Goal: Task Accomplishment & Management: Manage account settings

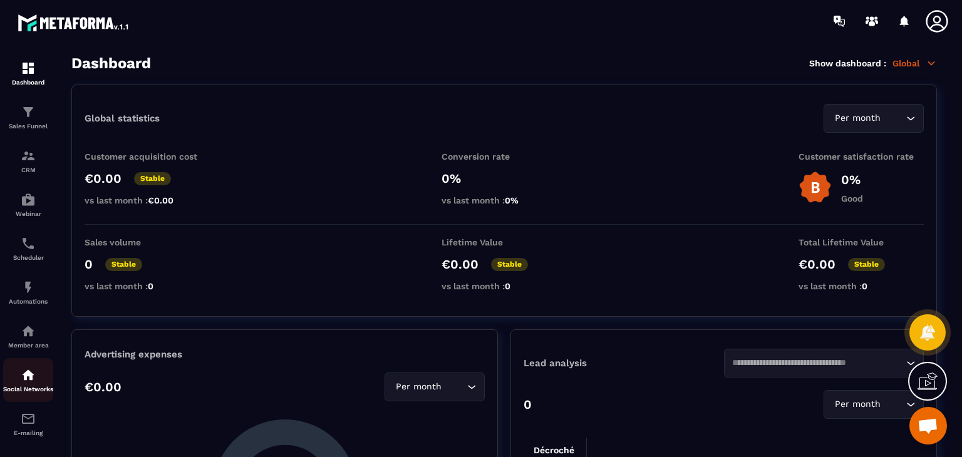
click at [28, 374] on img at bounding box center [28, 374] width 15 height 15
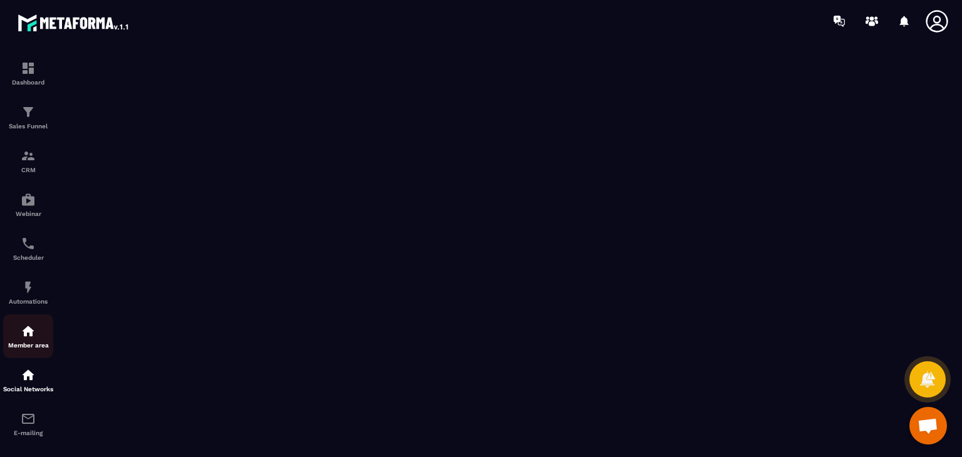
click at [24, 331] on img at bounding box center [28, 331] width 15 height 15
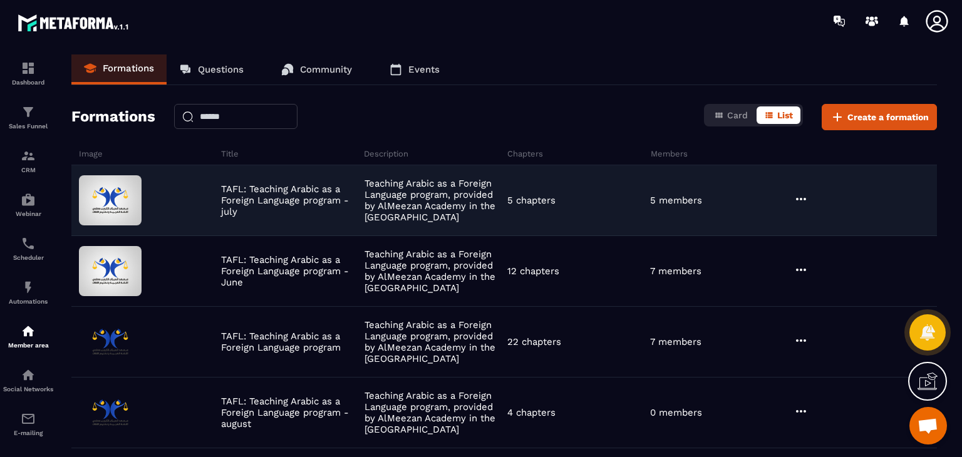
click at [800, 198] on icon at bounding box center [801, 199] width 10 height 3
click at [818, 223] on button "Edit" at bounding box center [832, 224] width 75 height 23
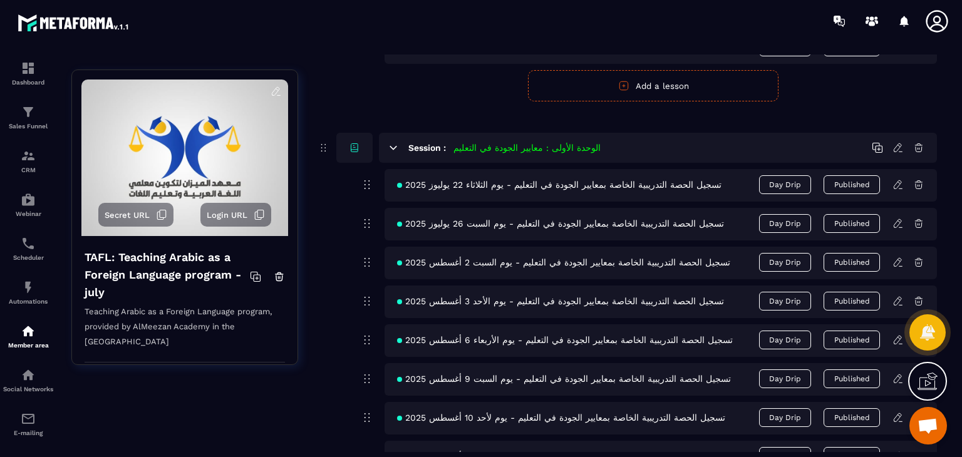
scroll to position [716, 0]
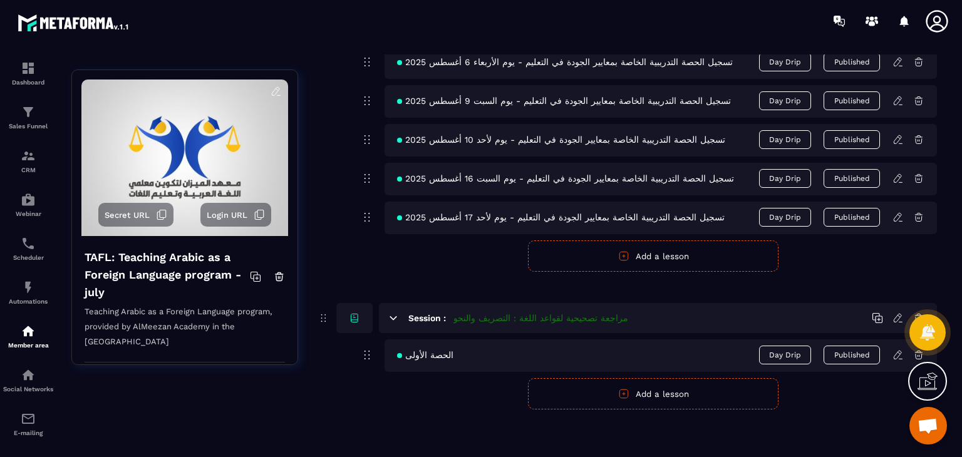
click at [854, 356] on button "Published" at bounding box center [851, 355] width 56 height 19
click at [866, 351] on button "Publish" at bounding box center [851, 355] width 56 height 18
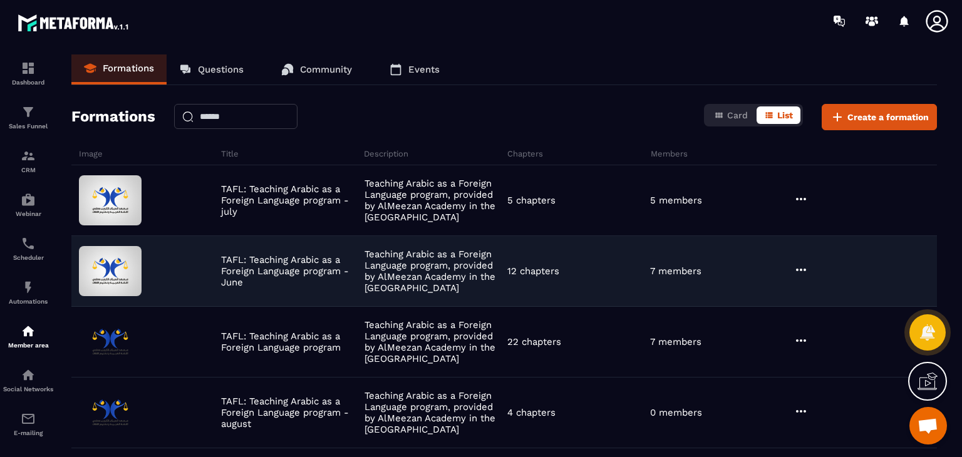
click at [488, 261] on p "Teaching Arabic as a Foreign Language program, provided by AlMeezan Academy in …" at bounding box center [432, 271] width 136 height 45
click at [798, 264] on icon at bounding box center [800, 269] width 15 height 15
click at [821, 299] on button "Edit" at bounding box center [832, 295] width 75 height 23
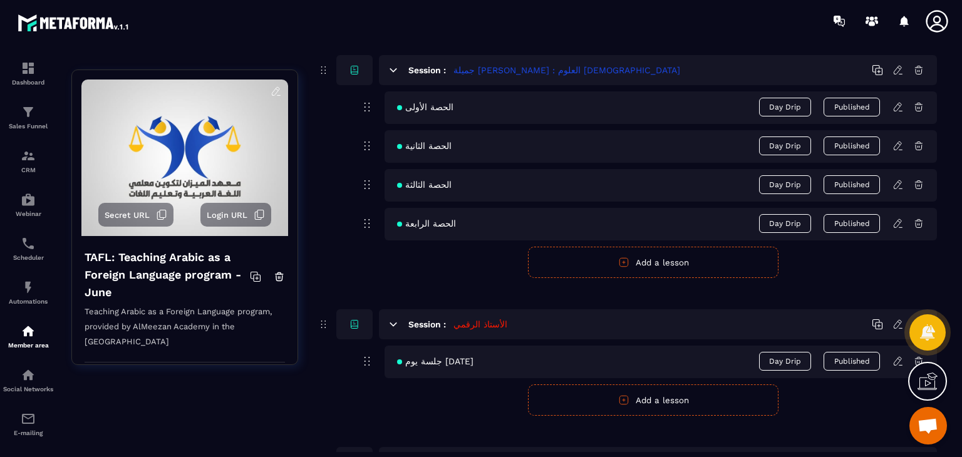
scroll to position [2028, 0]
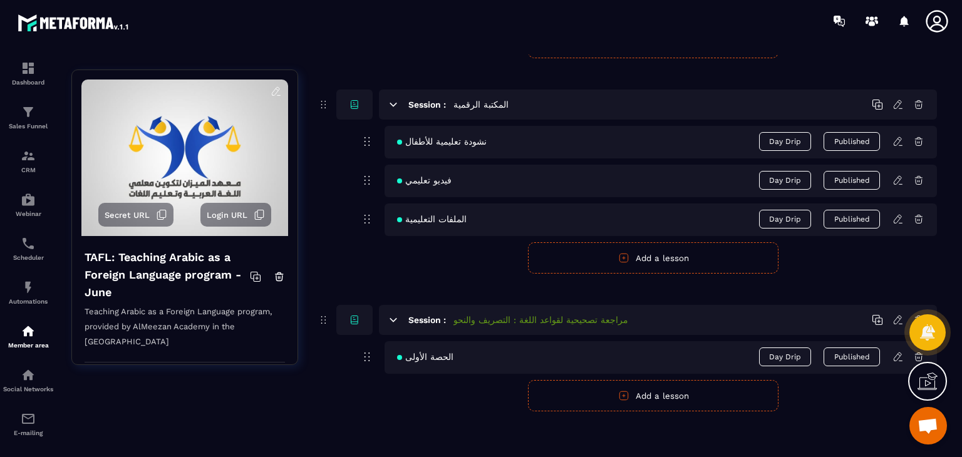
click at [776, 314] on div "Session : مراجعة تصحيحية لقواعد اللغة : التصريف والنحو" at bounding box center [658, 320] width 558 height 30
click at [898, 319] on icon at bounding box center [897, 319] width 11 height 11
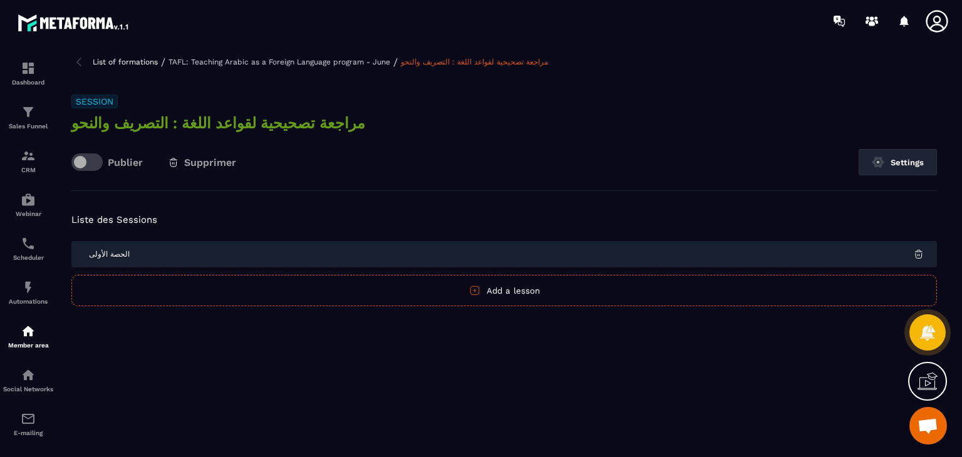
click at [197, 162] on span "Supprimer" at bounding box center [210, 163] width 52 height 12
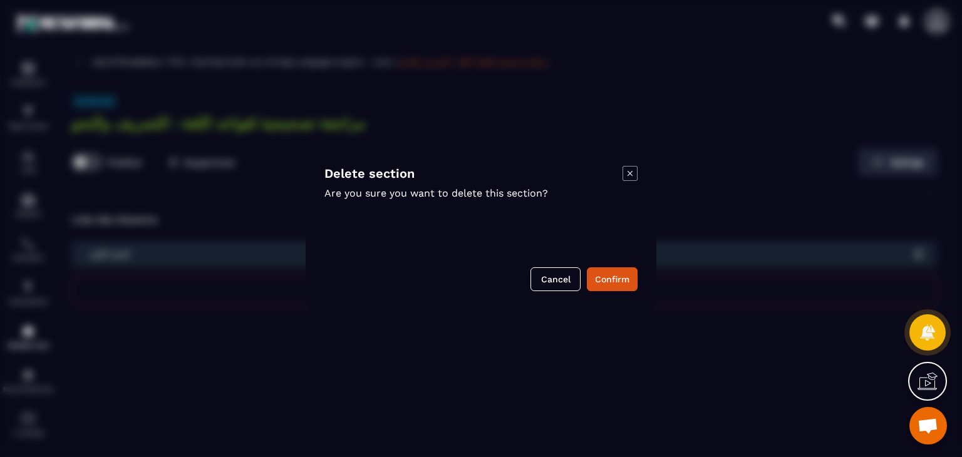
click at [609, 265] on div "Delete section Are you sure you want to delete this section? Cancel Confirm" at bounding box center [481, 228] width 351 height 163
click at [609, 278] on button "Confirm" at bounding box center [612, 279] width 51 height 24
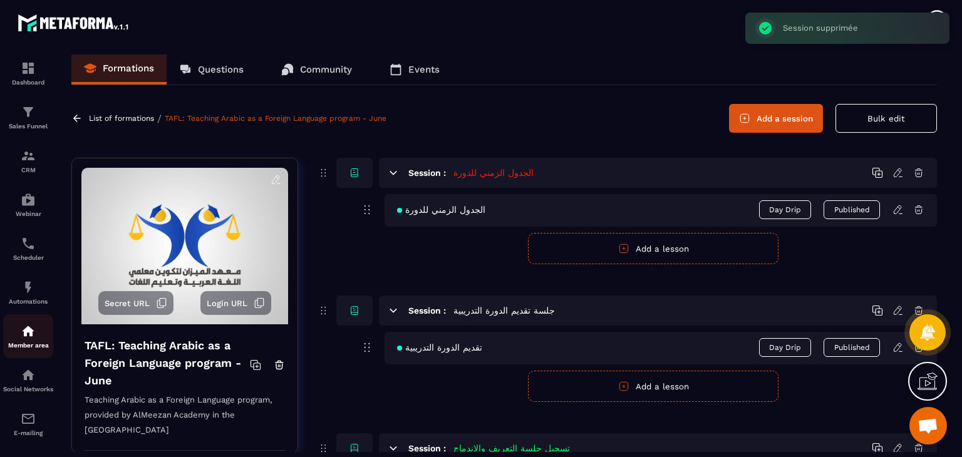
click at [31, 337] on img at bounding box center [28, 331] width 15 height 15
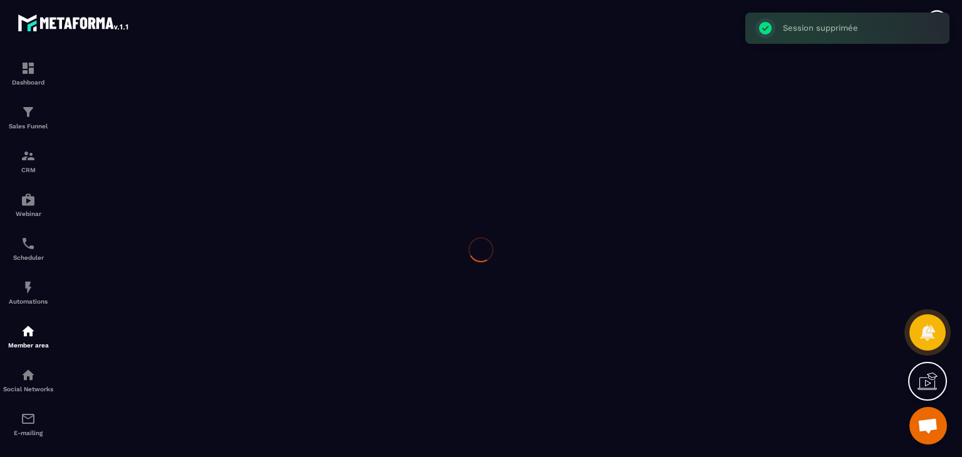
click at [31, 337] on div at bounding box center [481, 249] width 962 height 415
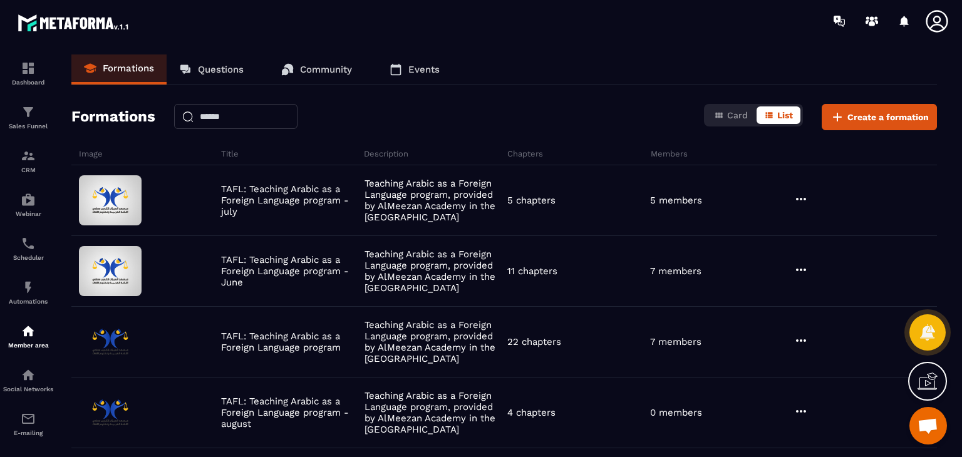
scroll to position [81, 0]
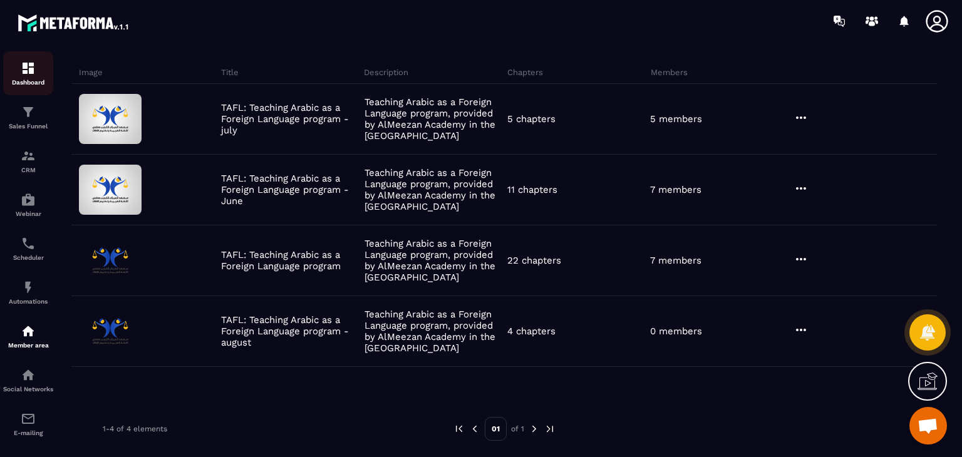
click at [39, 81] on p "Dashboard" at bounding box center [28, 82] width 50 height 7
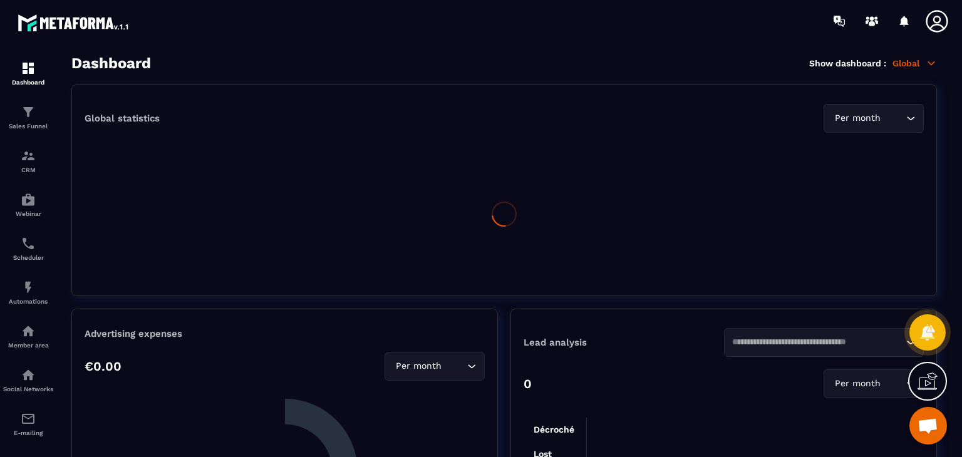
click at [609, 31] on div at bounding box center [554, 21] width 814 height 42
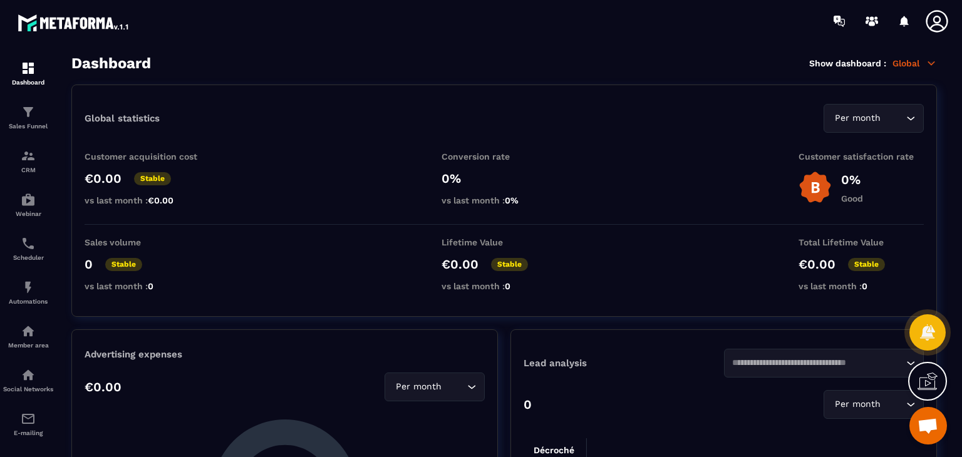
scroll to position [250, 0]
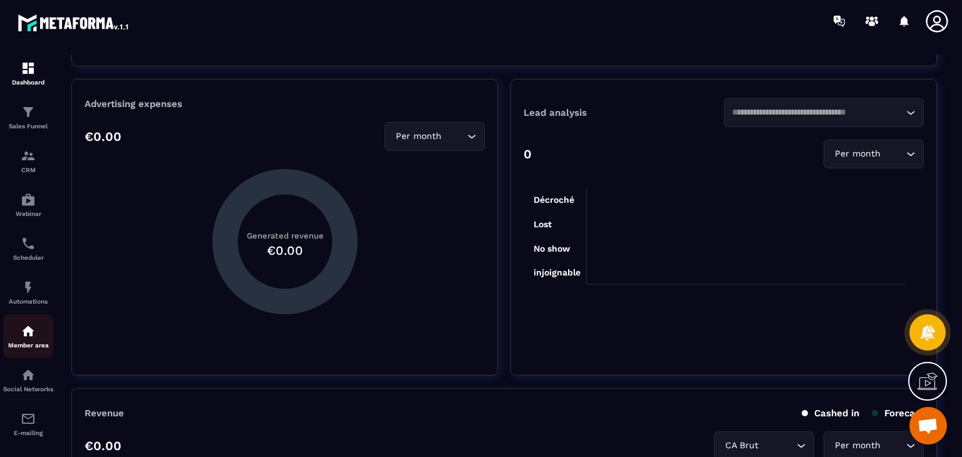
click at [20, 340] on div "Member area" at bounding box center [28, 336] width 50 height 25
